Goal: Subscribe to service/newsletter

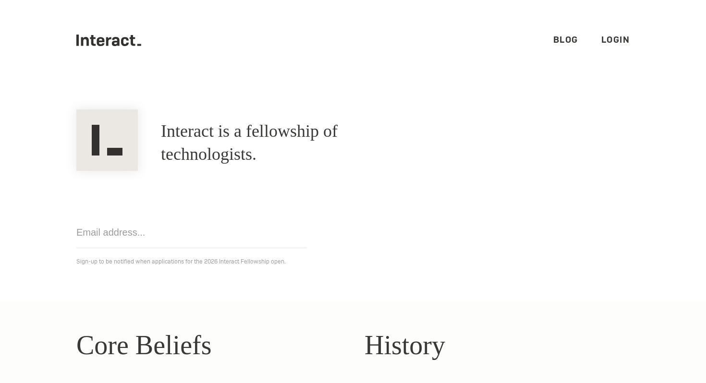
scroll to position [280, 0]
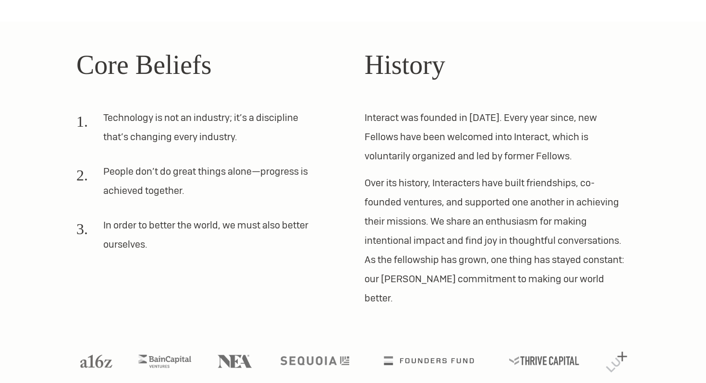
click at [542, 194] on p "Over its history, Interacters have built friendships, co-founded ventures, and …" at bounding box center [496, 240] width 265 height 134
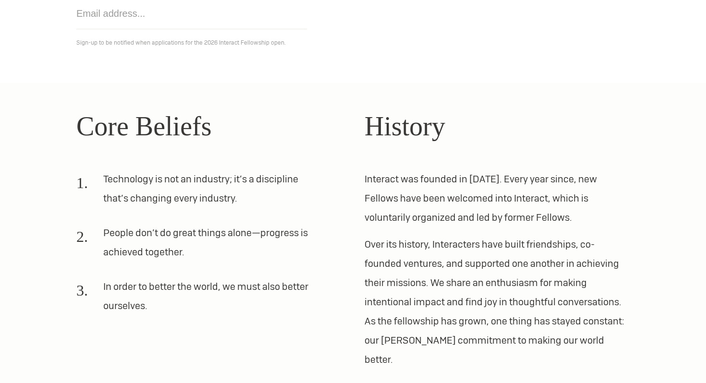
scroll to position [0, 0]
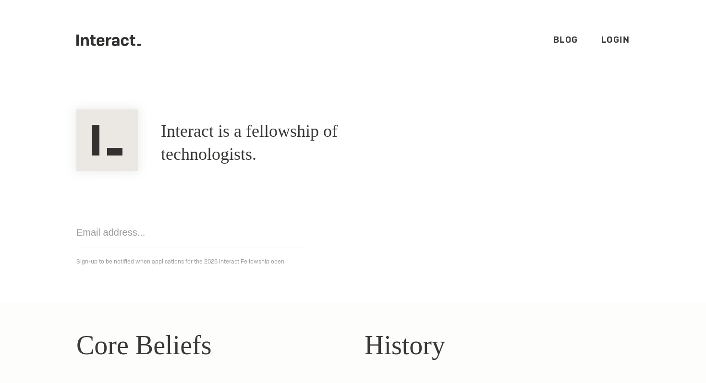
click at [168, 237] on input "email" at bounding box center [191, 232] width 230 height 31
click at [398, 194] on div "Get notified Sign-up to be notified when applications for the 2026 Interact Fel…" at bounding box center [353, 219] width 576 height 97
click at [249, 247] on input "email" at bounding box center [191, 232] width 230 height 31
type input "[EMAIL_ADDRESS][DOMAIN_NAME]"
click input "Get notified" at bounding box center [0, 0] width 0 height 0
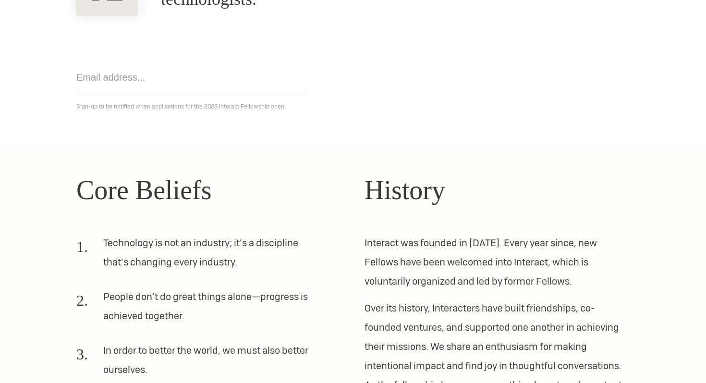
scroll to position [280, 0]
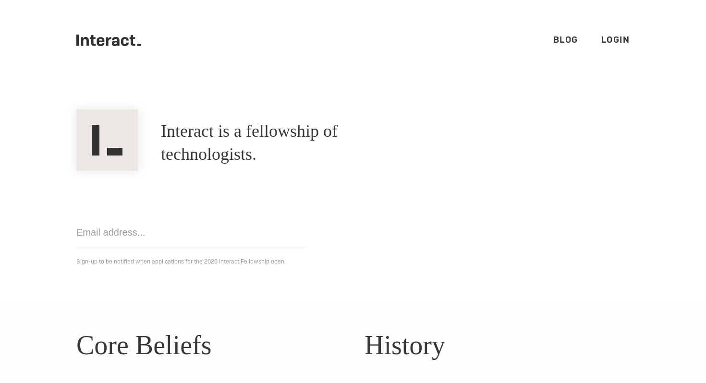
scroll to position [280, 0]
